Goal: Task Accomplishment & Management: Manage account settings

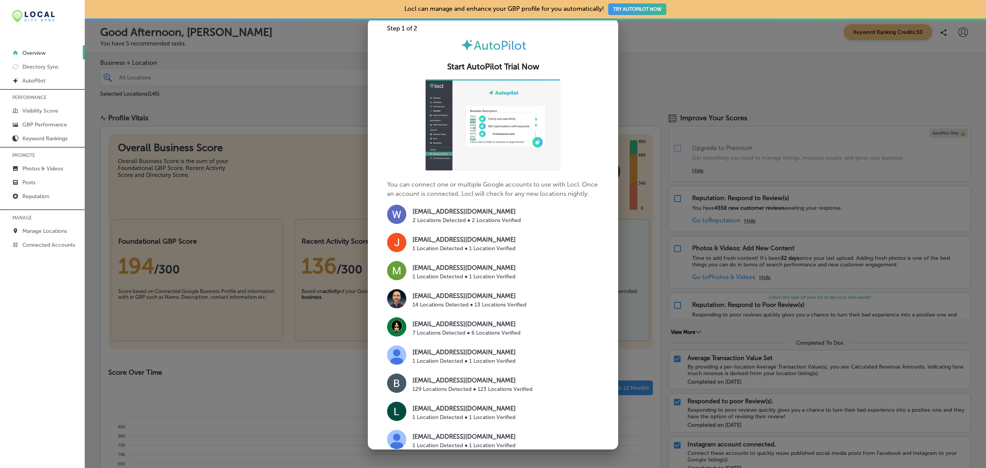
click at [329, 106] on div at bounding box center [493, 234] width 986 height 468
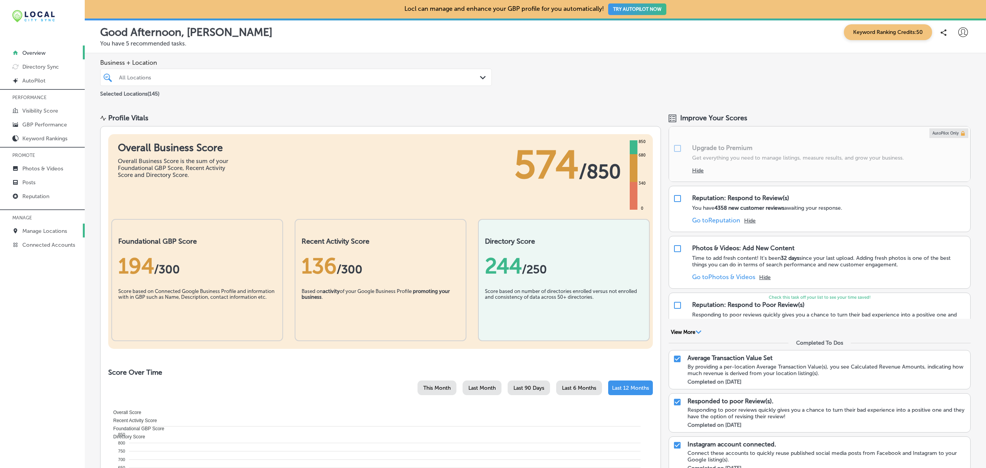
click at [36, 230] on p "Manage Locations" at bounding box center [44, 231] width 45 height 7
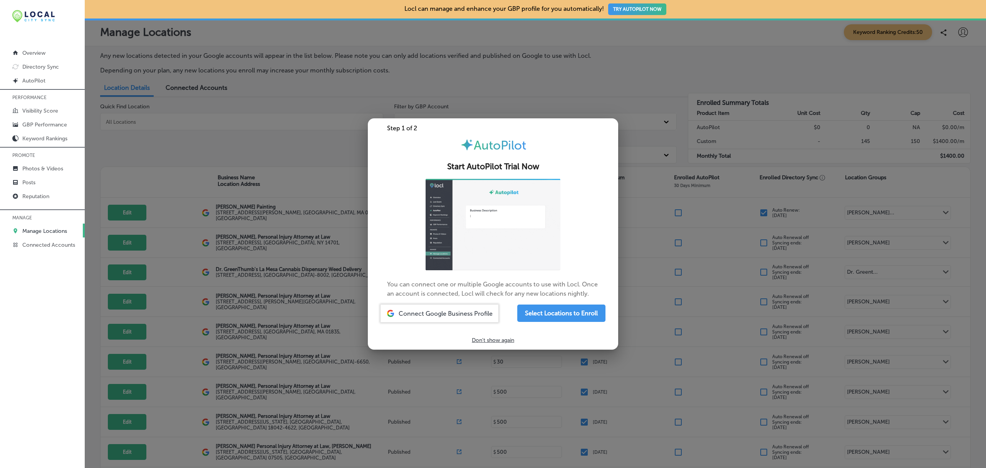
click at [245, 277] on div at bounding box center [493, 234] width 986 height 468
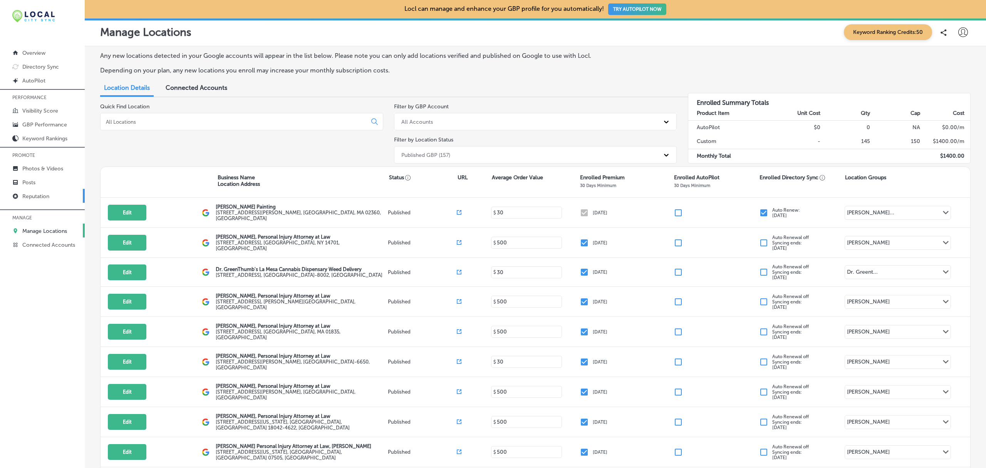
click at [40, 201] on link "Reputation" at bounding box center [42, 196] width 85 height 14
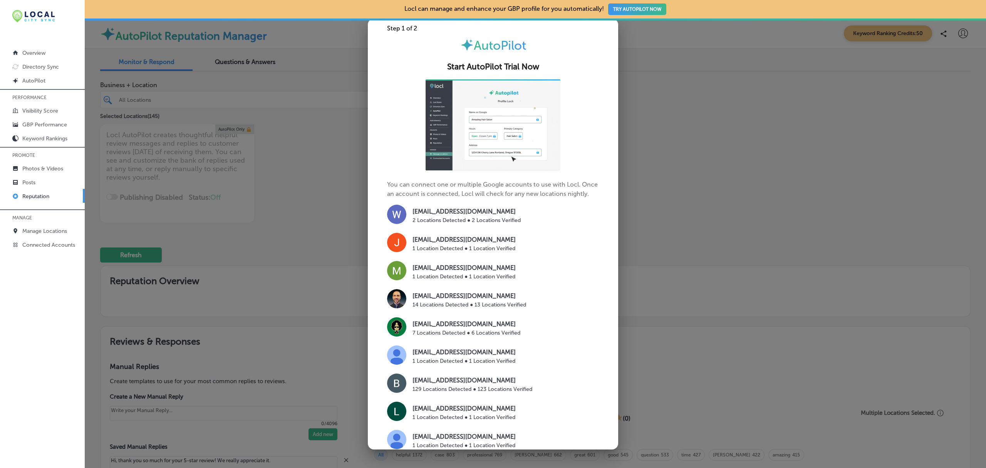
click at [320, 205] on div at bounding box center [493, 234] width 986 height 468
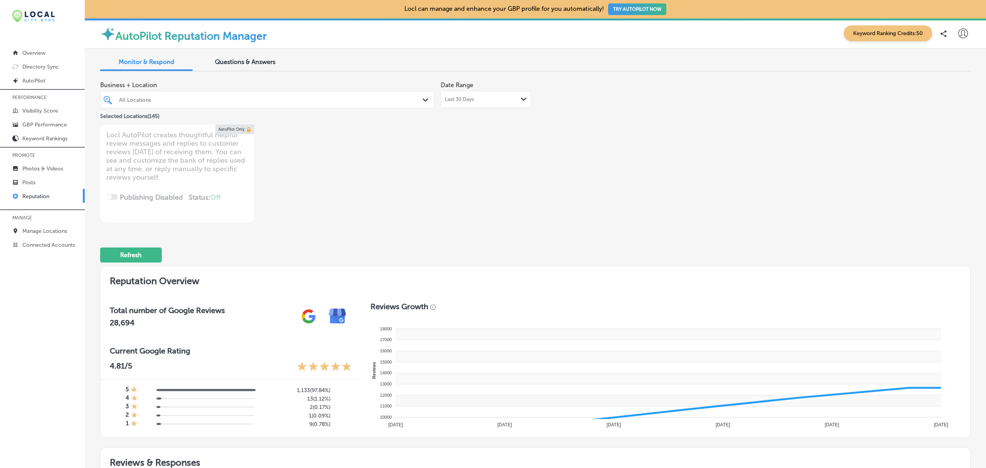
type textarea "x"
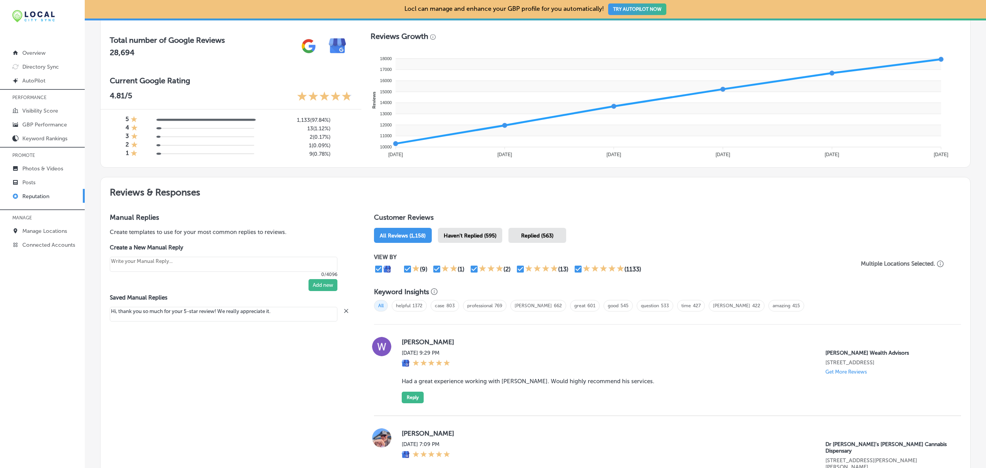
scroll to position [270, 0]
drag, startPoint x: 572, startPoint y: 136, endPoint x: 528, endPoint y: -1, distance: 143.6
click at [528, 0] on html "iconmonstr-menu-thin copy Created with Sketch. Overview Directory Sync Created …" at bounding box center [493, 234] width 986 height 468
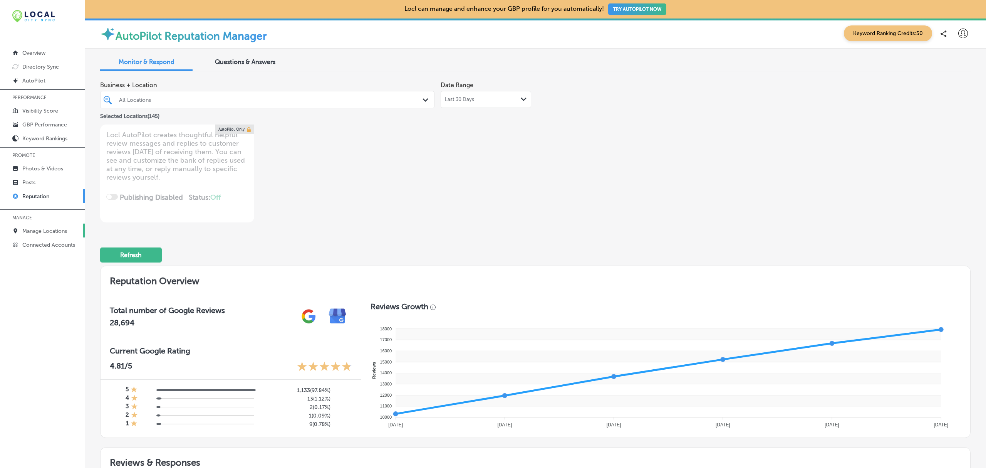
click at [34, 234] on p "Manage Locations" at bounding box center [44, 231] width 45 height 7
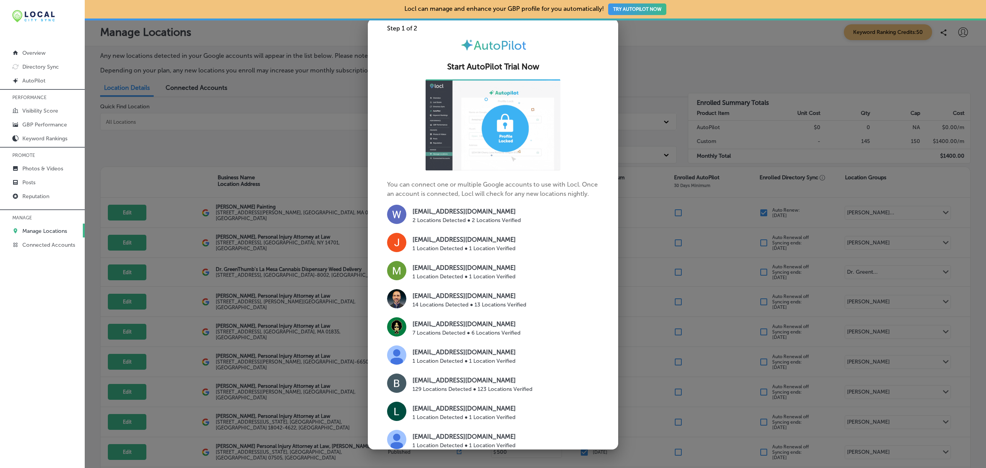
click at [307, 137] on div at bounding box center [493, 234] width 986 height 468
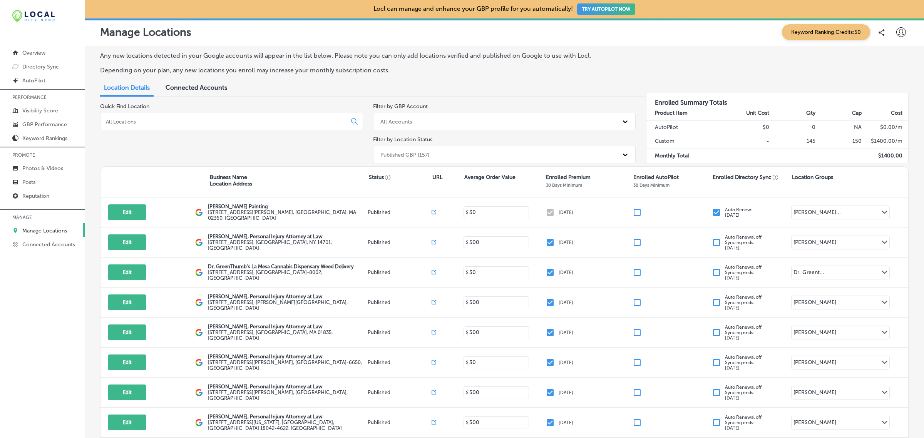
drag, startPoint x: 958, startPoint y: 1, endPoint x: 757, endPoint y: 61, distance: 209.8
click at [757, 61] on div "Any new locations detected in your Google accounts will appear in the list belo…" at bounding box center [504, 66] width 809 height 28
click at [60, 68] on link "Directory Sync" at bounding box center [42, 66] width 85 height 14
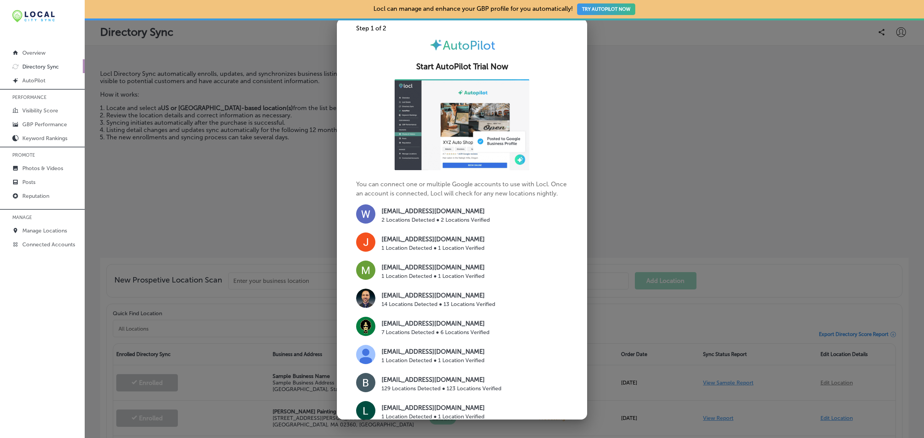
click at [291, 216] on div at bounding box center [462, 219] width 924 height 438
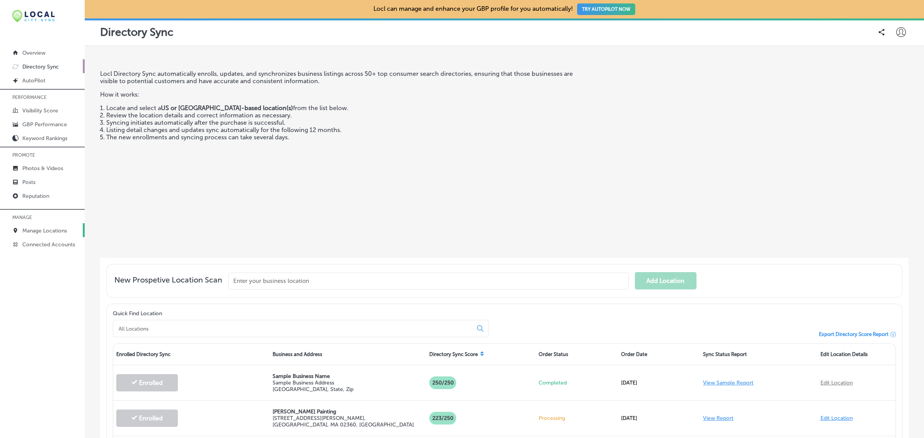
click at [49, 234] on p "Manage Locations" at bounding box center [44, 231] width 45 height 7
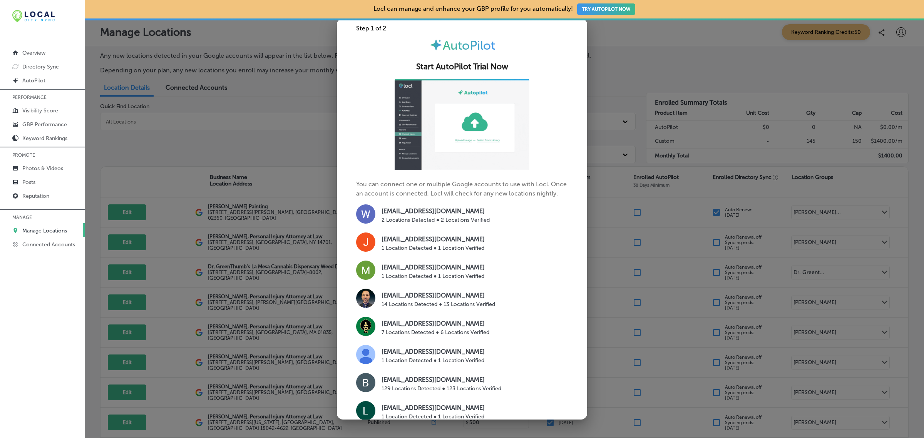
click at [246, 148] on div at bounding box center [462, 219] width 924 height 438
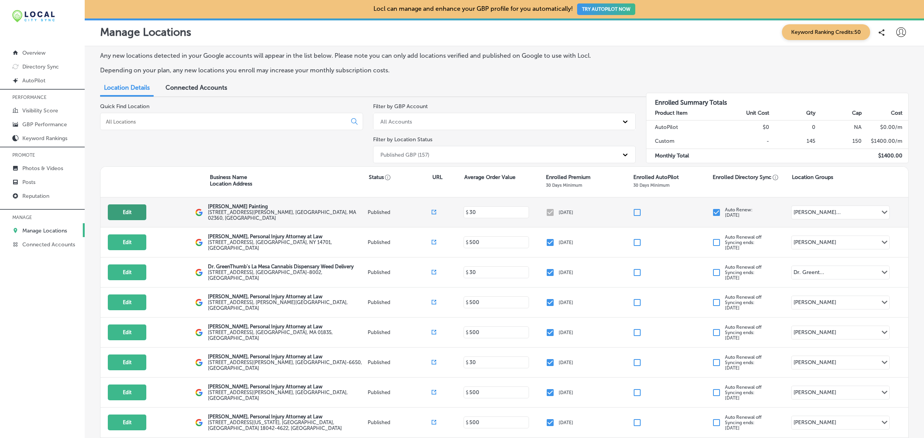
click at [134, 210] on button "Edit" at bounding box center [127, 213] width 39 height 16
select select "US"
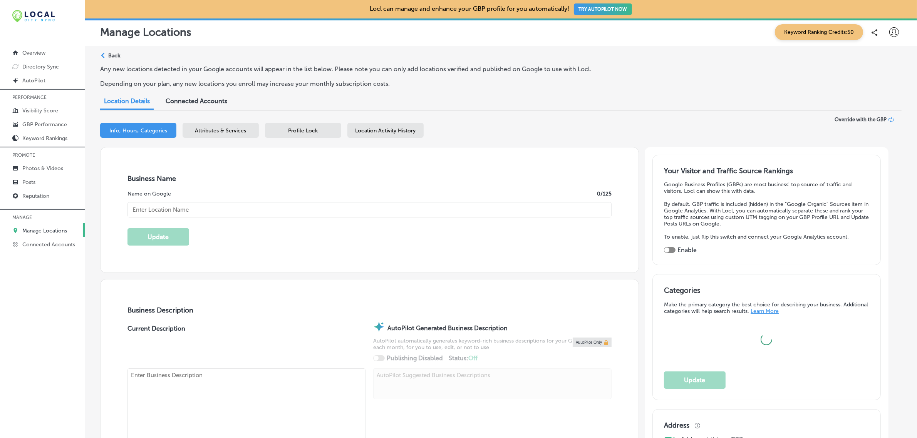
type textarea "[PERSON_NAME] Painting, Inc. is a family-owned painting contractor in [GEOGRAPH…"
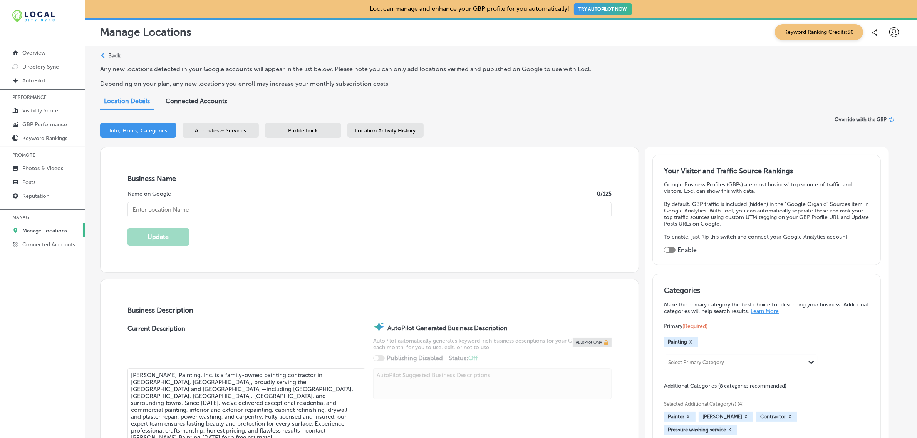
type input "[STREET_ADDRESS][PERSON_NAME]"
type input "[GEOGRAPHIC_DATA]"
type input "02360"
type input "US"
type input "[URL][DOMAIN_NAME]"
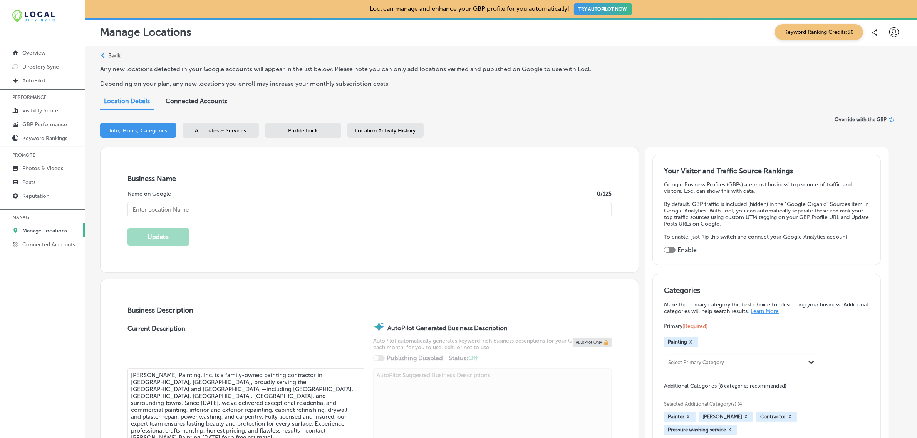
type input "[PERSON_NAME] Painting"
type input "[PHONE_NUMBER]"
select select "US"
click at [318, 131] on div "Profile Lock" at bounding box center [303, 130] width 76 height 15
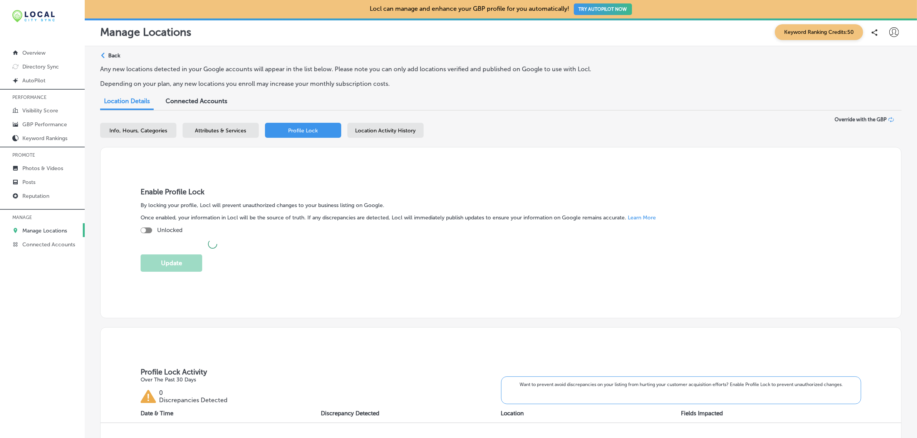
checkbox input "true"
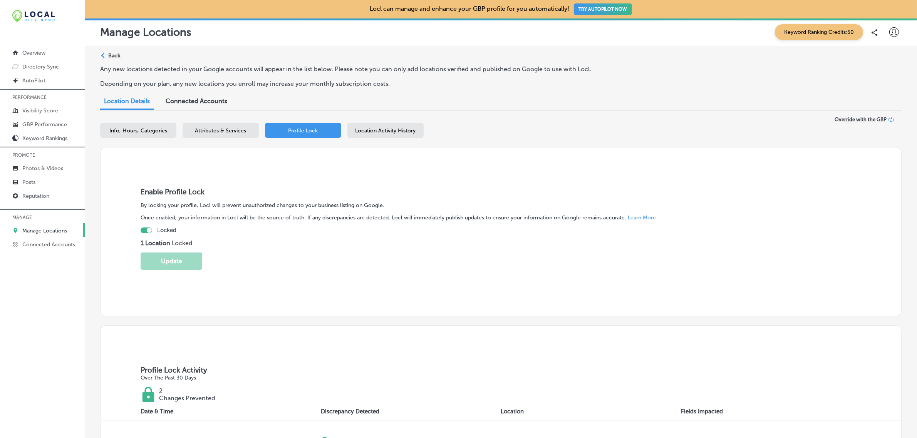
click at [40, 228] on link "Manage Locations" at bounding box center [42, 230] width 85 height 14
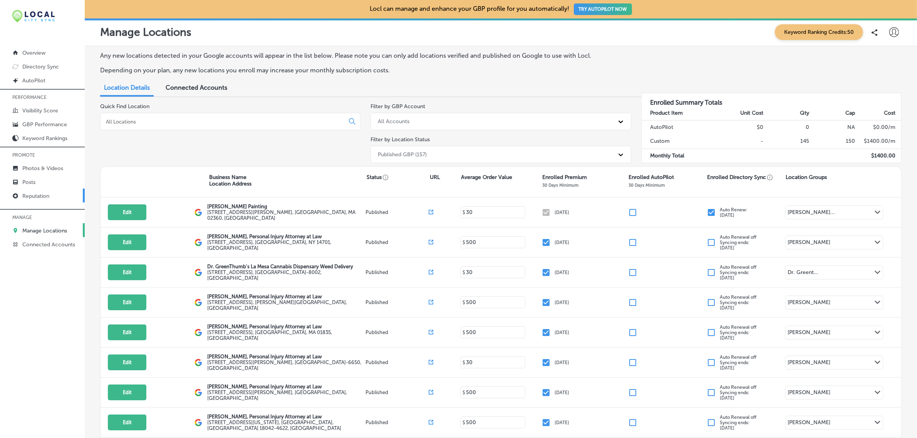
click at [42, 197] on p "Reputation" at bounding box center [35, 196] width 27 height 7
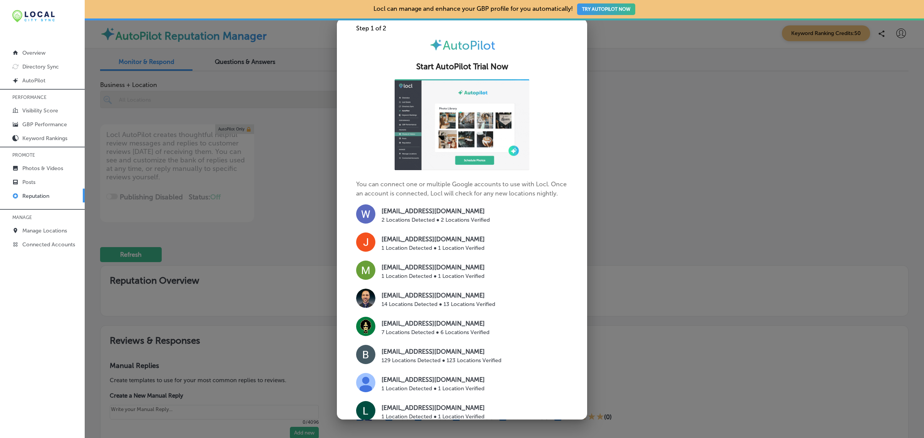
click at [267, 228] on div at bounding box center [462, 219] width 924 height 438
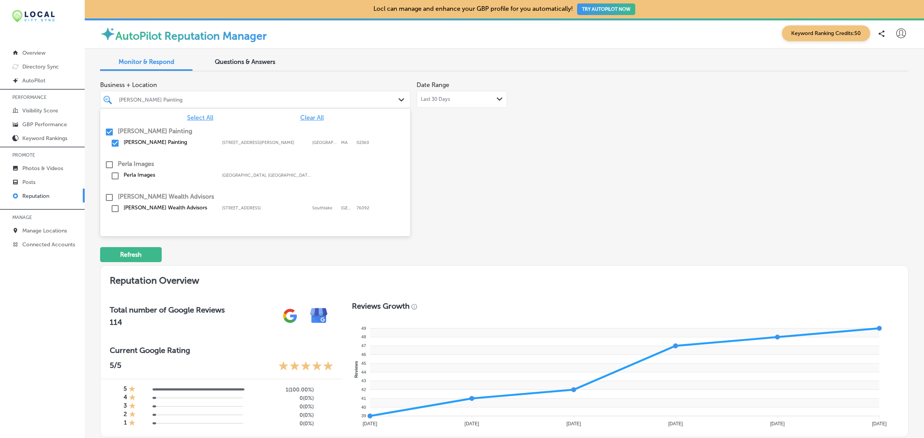
click at [399, 99] on icon "Path Created with Sketch." at bounding box center [402, 99] width 6 height 3
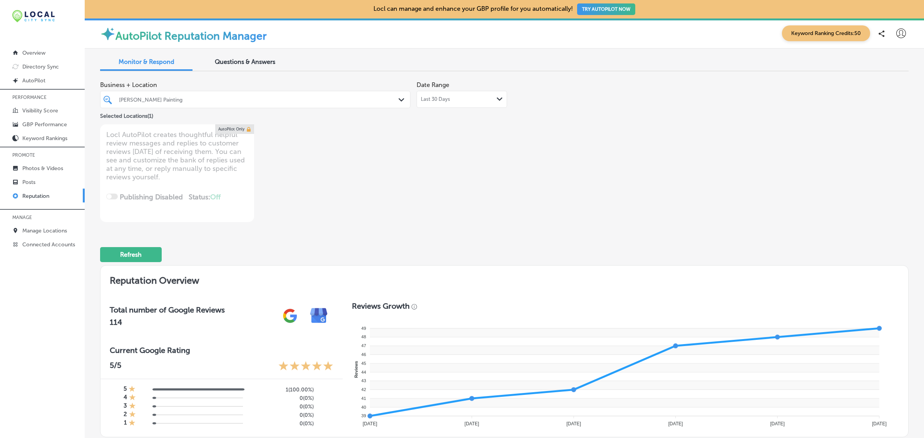
click at [476, 144] on div "Business + Location [PERSON_NAME] Painting Path Created with Sketch. Selected L…" at bounding box center [342, 149] width 485 height 145
click at [499, 99] on icon "Path Created with Sketch." at bounding box center [500, 98] width 6 height 3
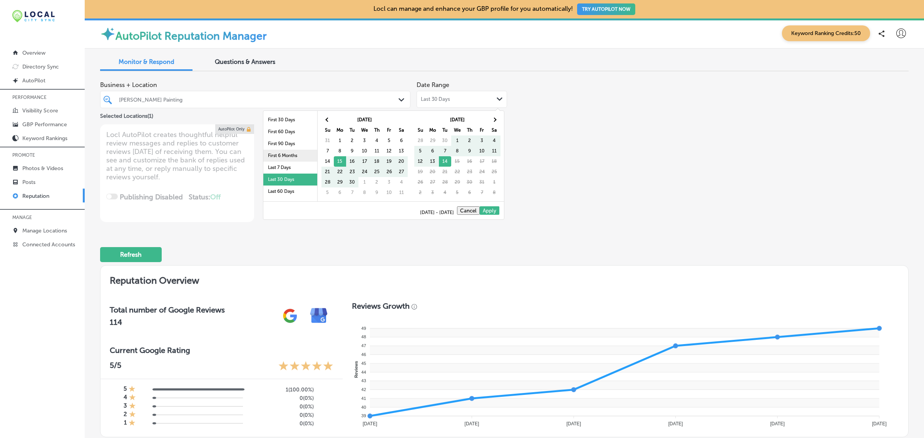
scroll to position [45, 0]
click at [325, 119] on th at bounding box center [328, 120] width 12 height 10
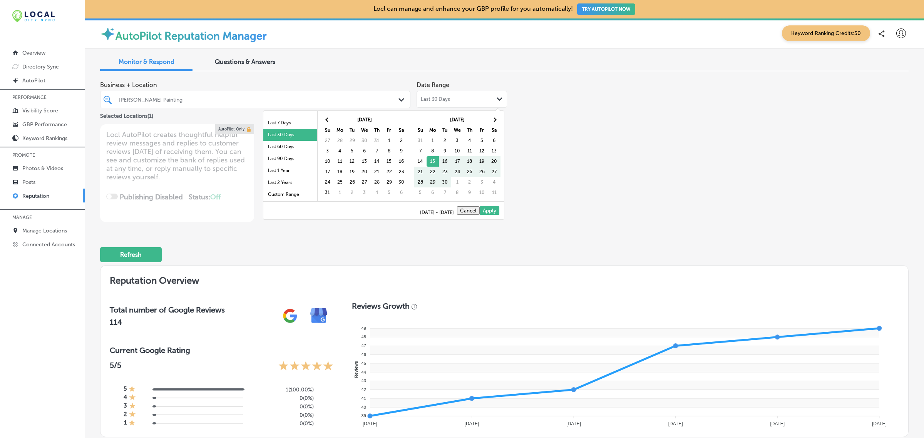
click at [325, 119] on th at bounding box center [328, 120] width 12 height 10
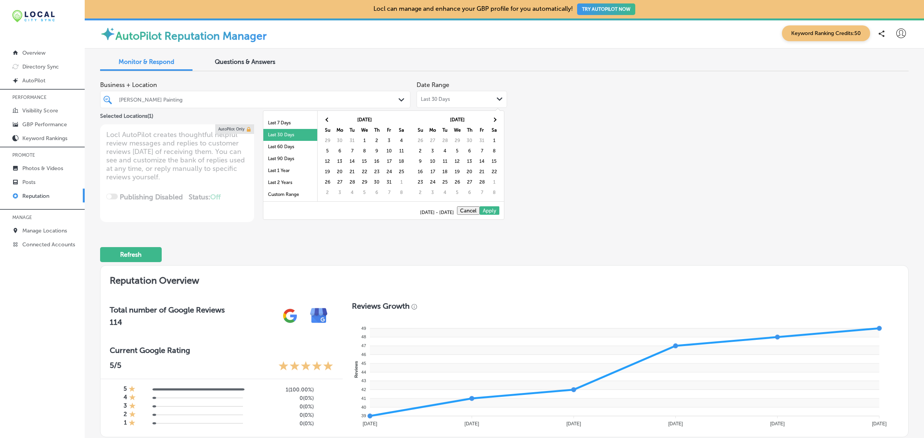
click at [325, 119] on th at bounding box center [328, 120] width 12 height 10
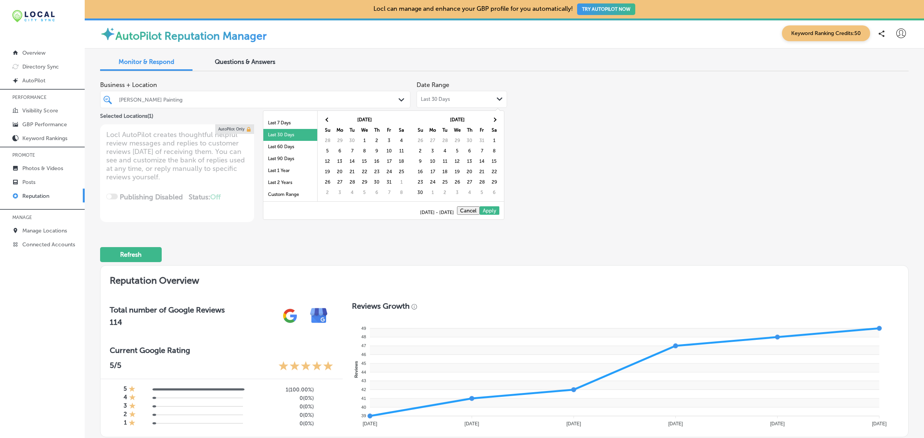
click at [325, 119] on th at bounding box center [328, 120] width 12 height 10
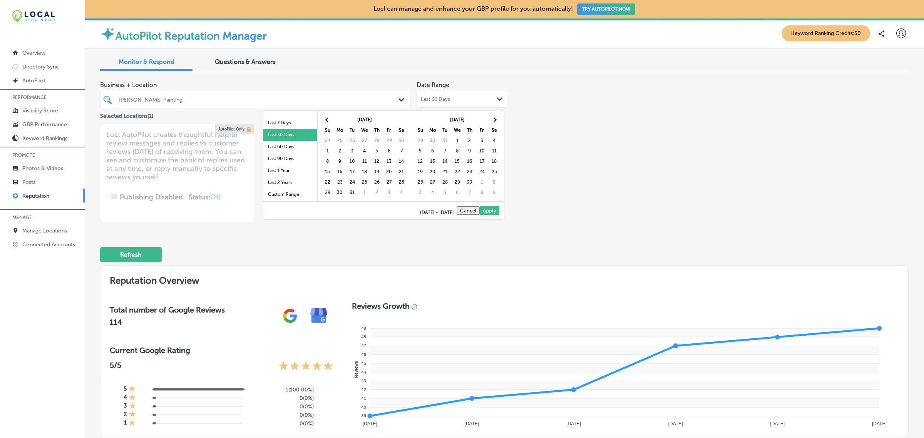
click at [325, 119] on th at bounding box center [328, 120] width 12 height 10
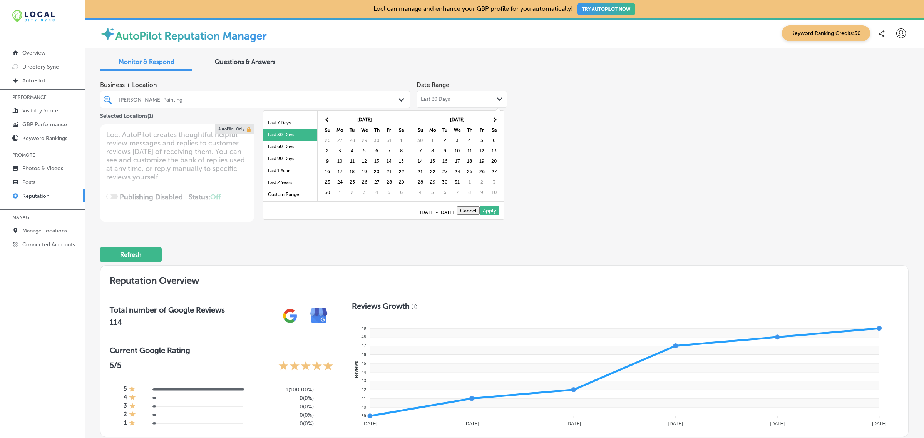
click at [325, 119] on th at bounding box center [328, 120] width 12 height 10
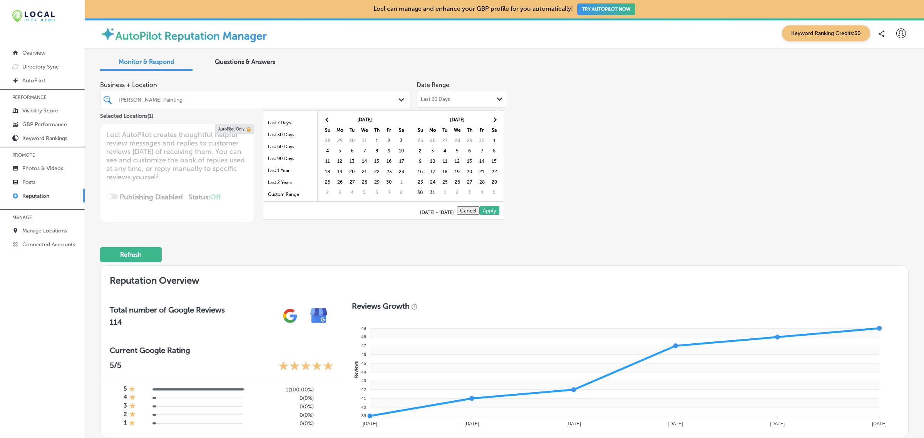
click at [325, 119] on th at bounding box center [328, 120] width 12 height 10
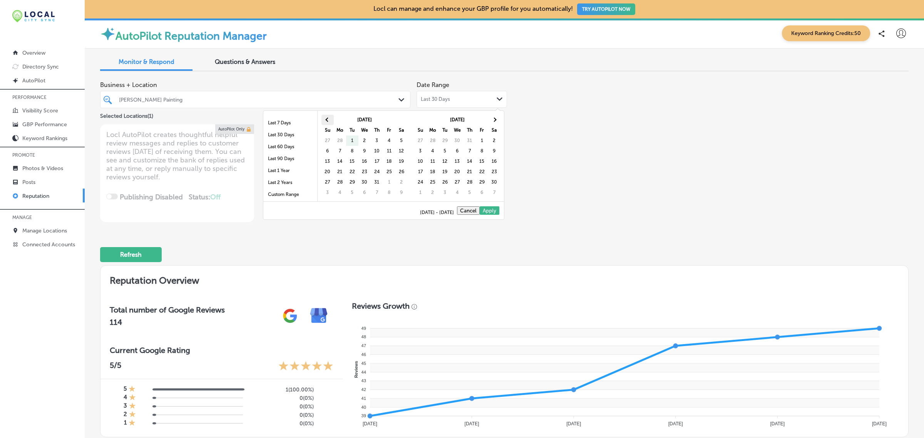
click at [326, 122] on th at bounding box center [328, 120] width 12 height 10
click at [495, 118] on th at bounding box center [494, 120] width 12 height 10
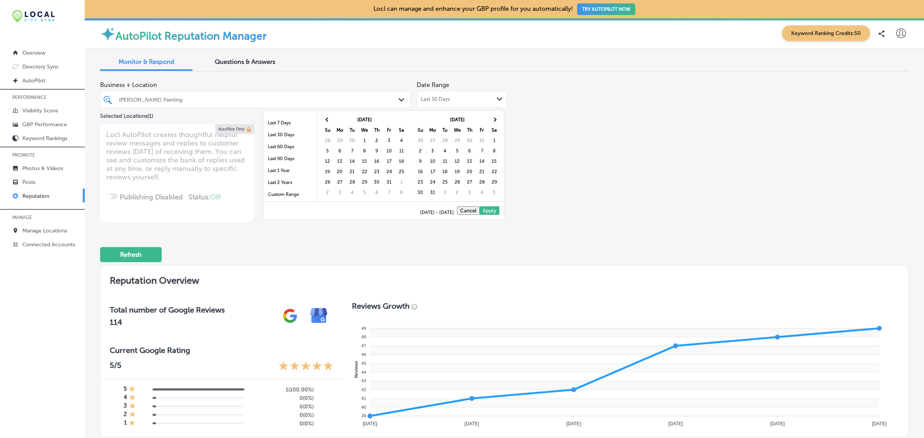
click at [495, 118] on th at bounding box center [494, 120] width 12 height 10
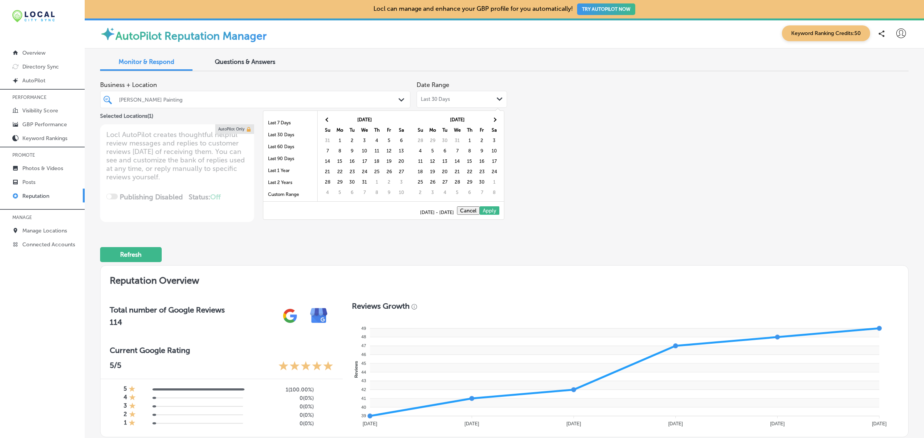
click at [495, 118] on th at bounding box center [494, 120] width 12 height 10
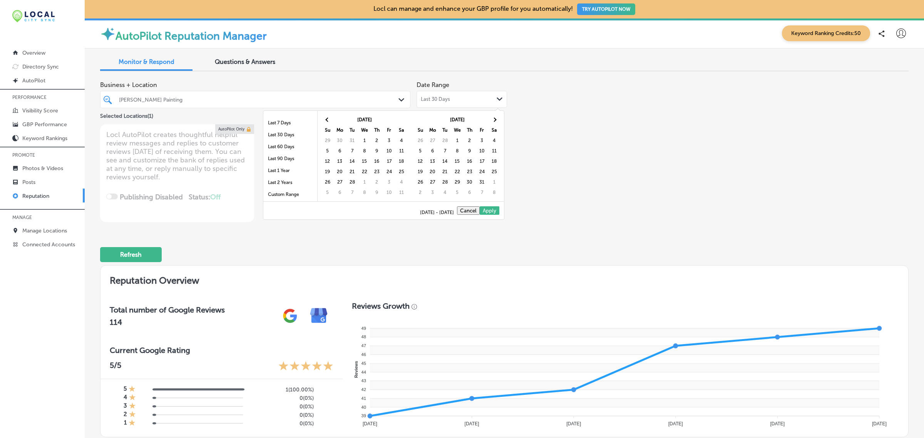
click at [495, 118] on th at bounding box center [494, 120] width 12 height 10
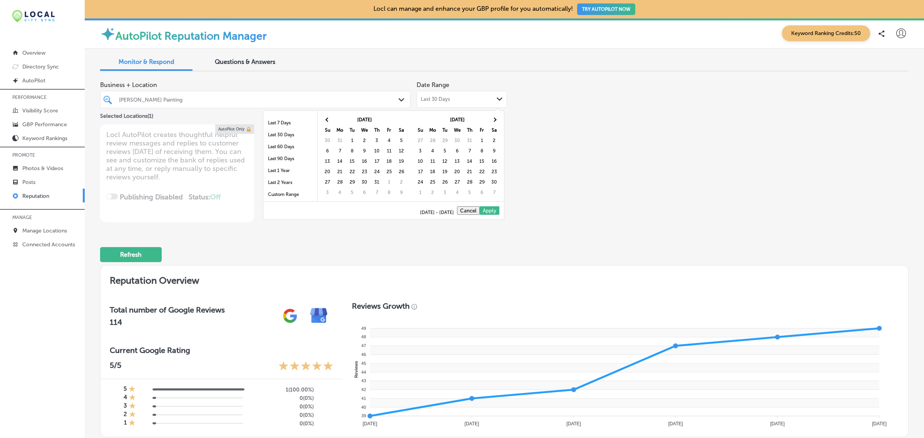
click at [495, 118] on th at bounding box center [494, 120] width 12 height 10
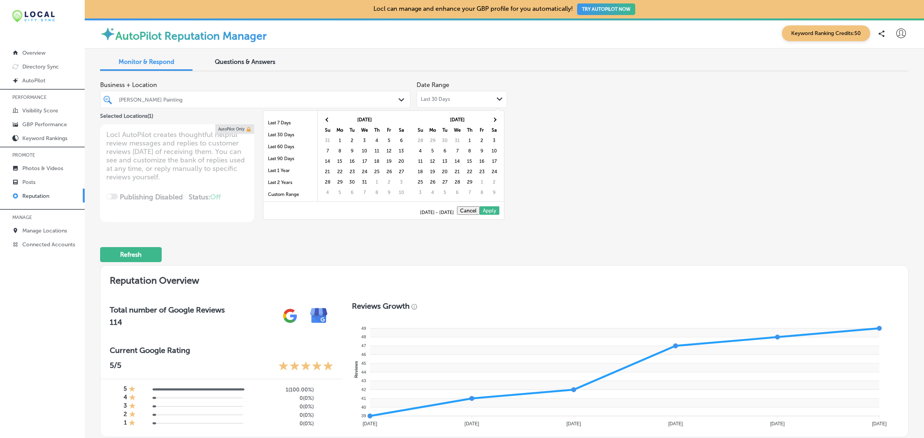
click at [495, 118] on th at bounding box center [494, 120] width 12 height 10
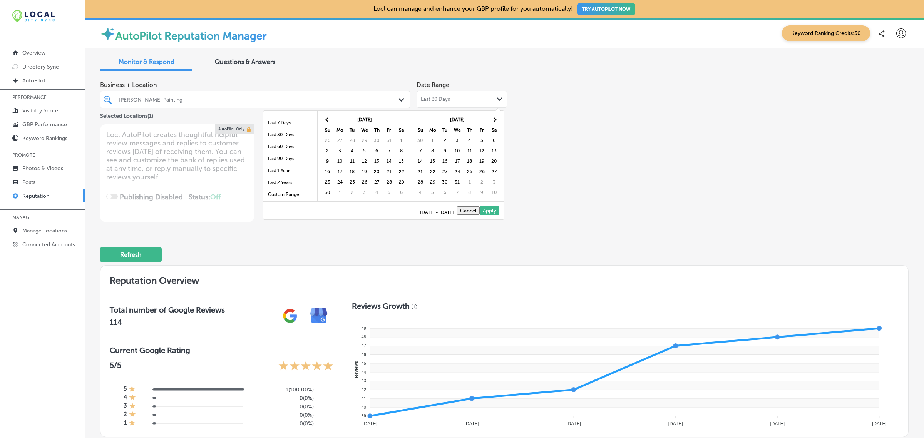
click at [495, 118] on th at bounding box center [494, 120] width 12 height 10
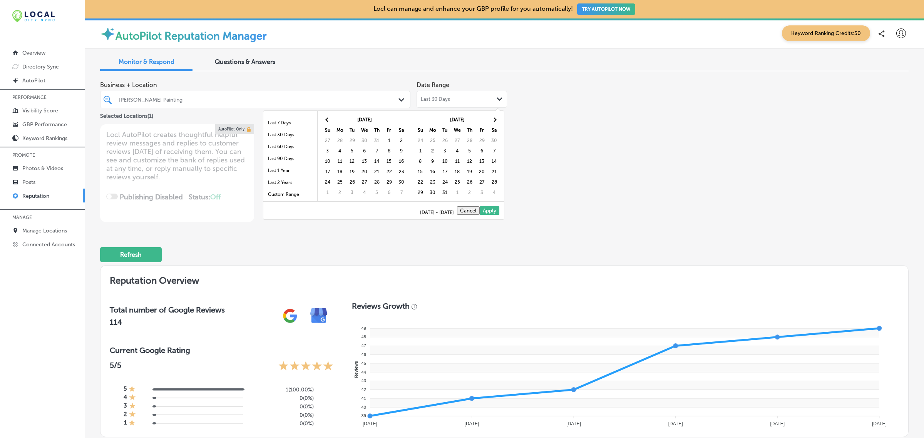
click at [495, 118] on th at bounding box center [494, 120] width 12 height 10
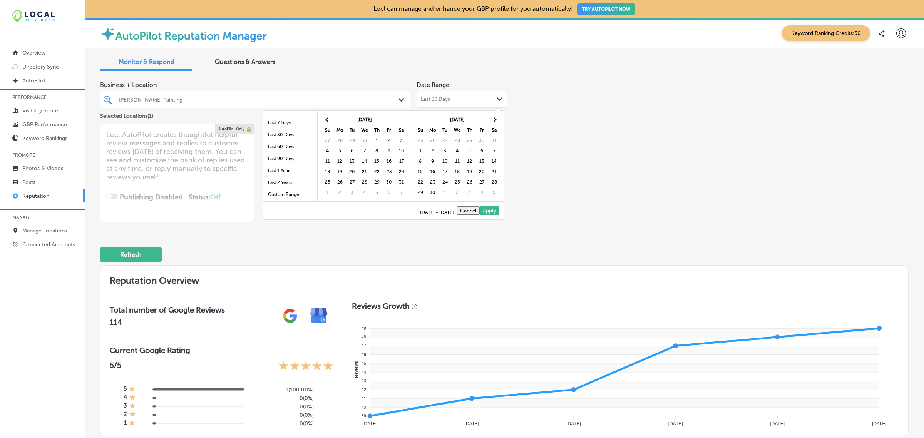
click at [495, 118] on th at bounding box center [494, 120] width 12 height 10
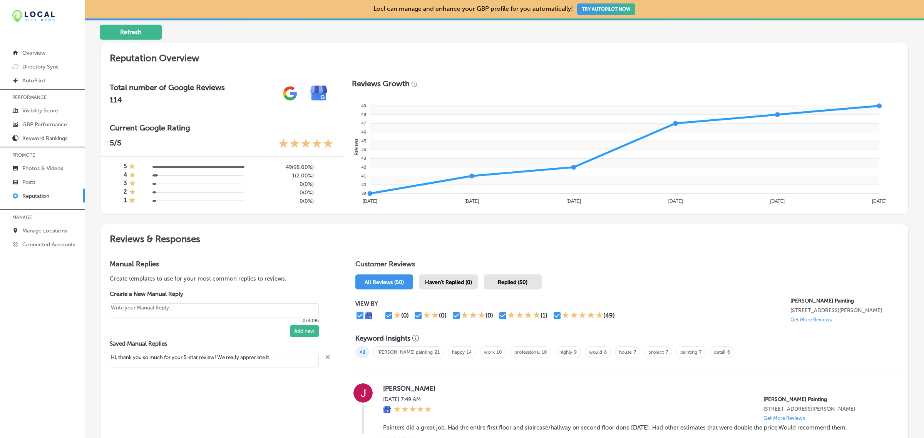
scroll to position [224, 0]
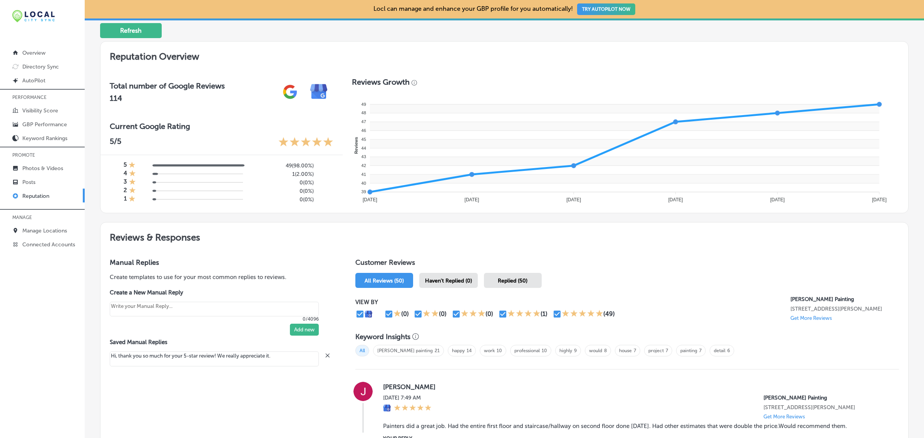
click at [821, 321] on p "Get More Reviews" at bounding box center [812, 318] width 42 height 6
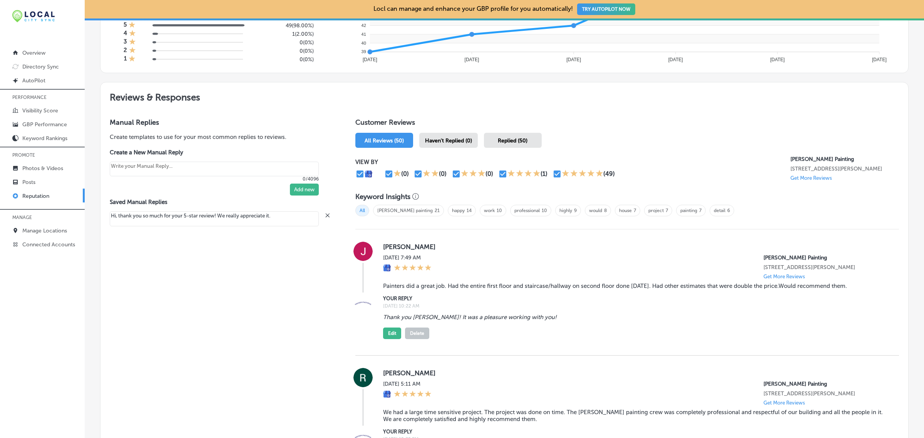
scroll to position [293, 0]
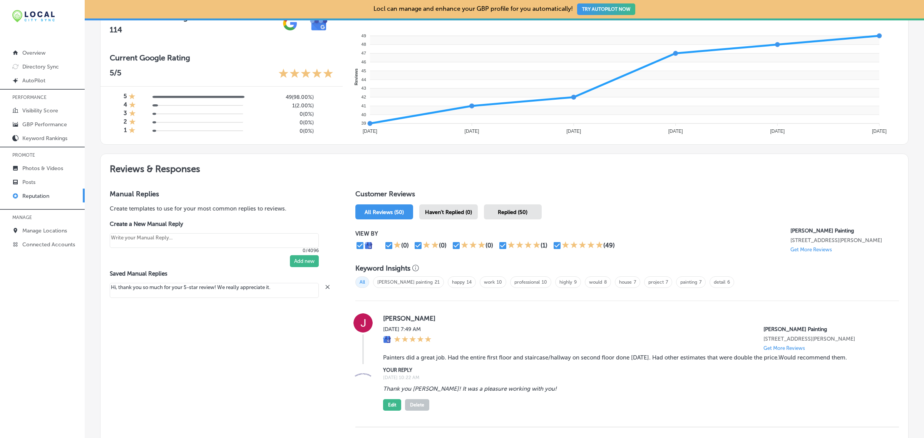
click at [799, 253] on p "Get More Reviews" at bounding box center [812, 250] width 42 height 6
type textarea "x"
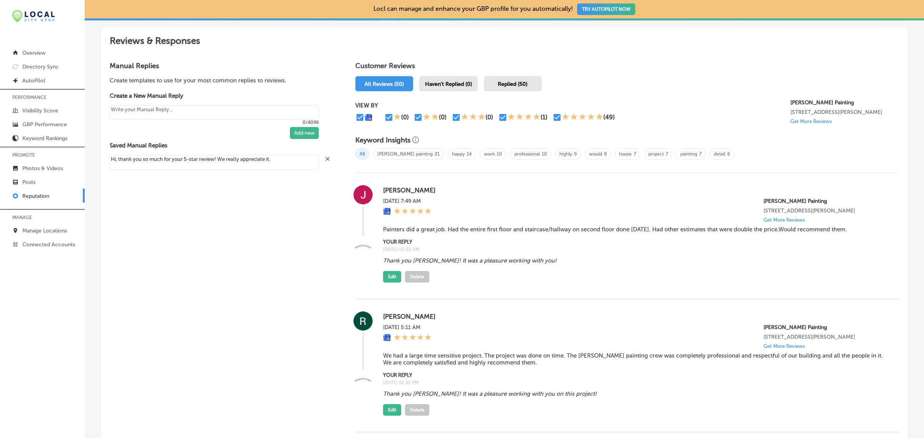
scroll to position [423, 0]
